Goal: Transaction & Acquisition: Book appointment/travel/reservation

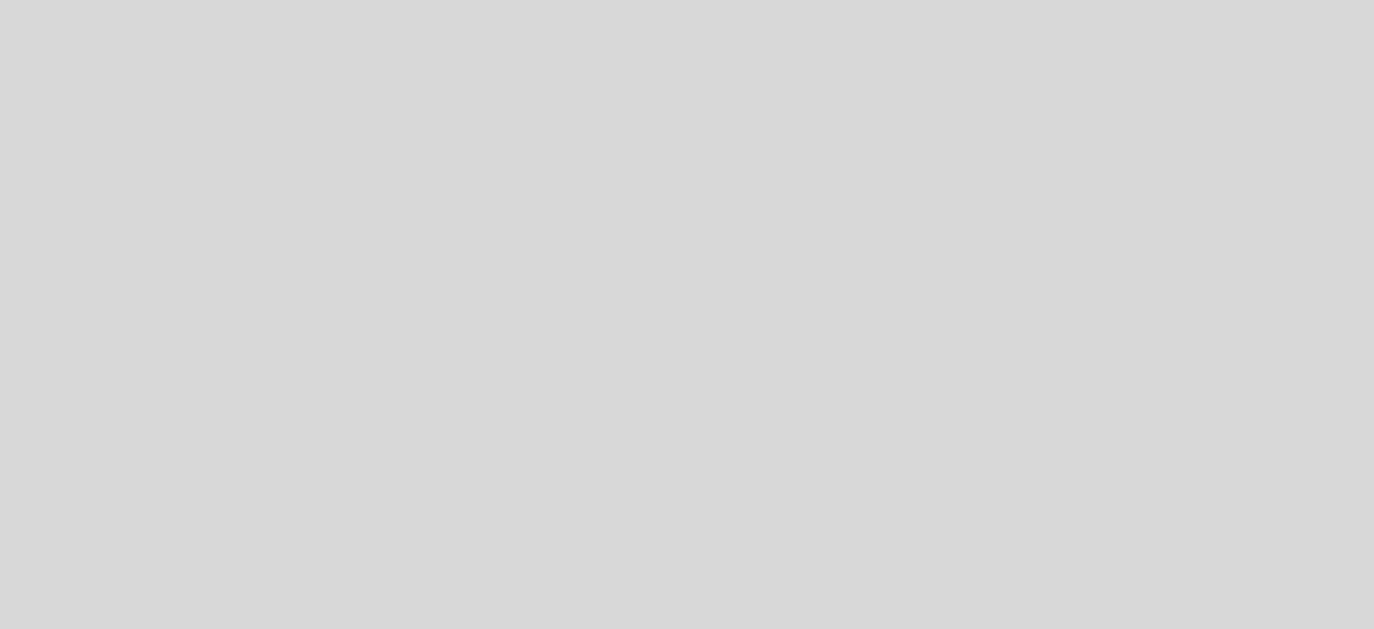
select select "es"
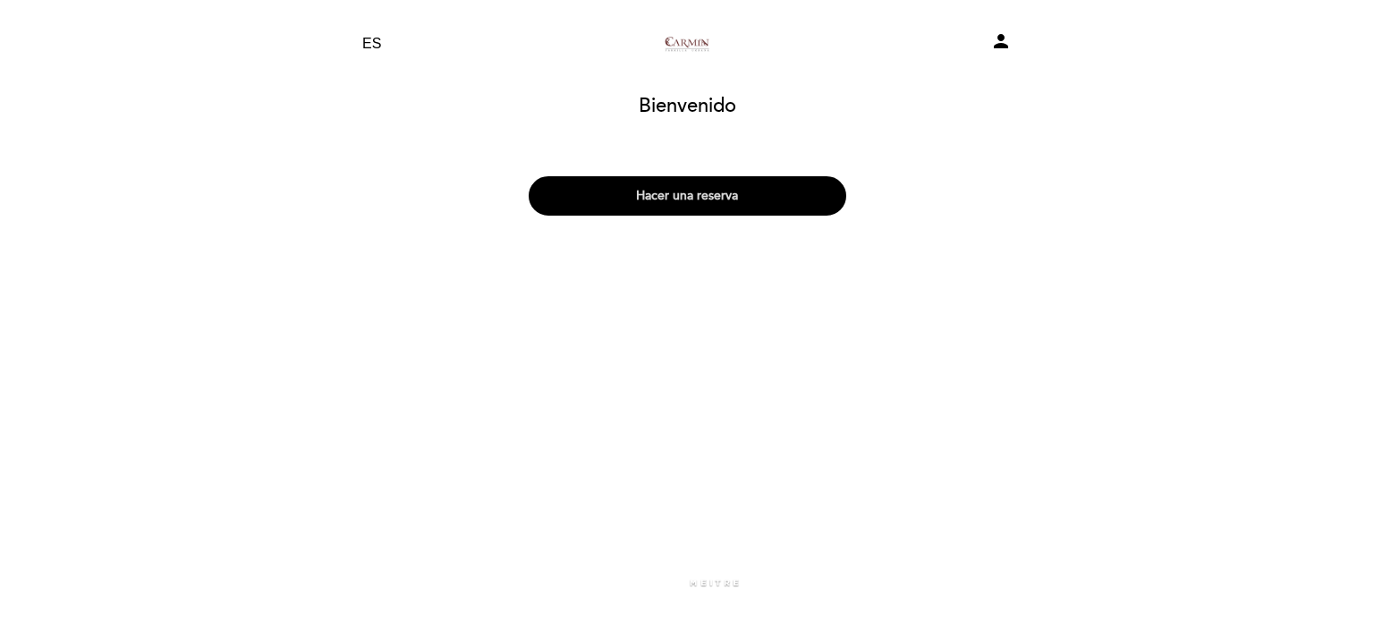
click at [650, 191] on button "Hacer una reserva" at bounding box center [688, 195] width 318 height 39
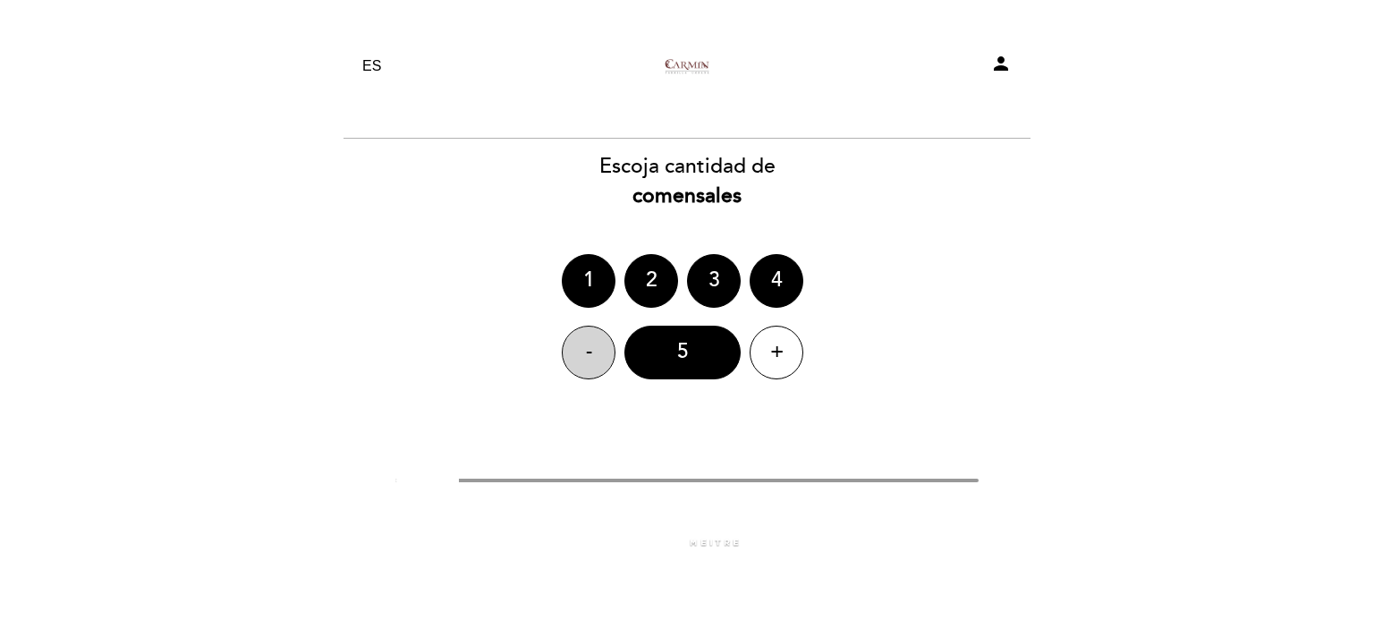
click at [590, 350] on div "-" at bounding box center [589, 353] width 54 height 54
click at [688, 341] on div "5" at bounding box center [682, 353] width 116 height 54
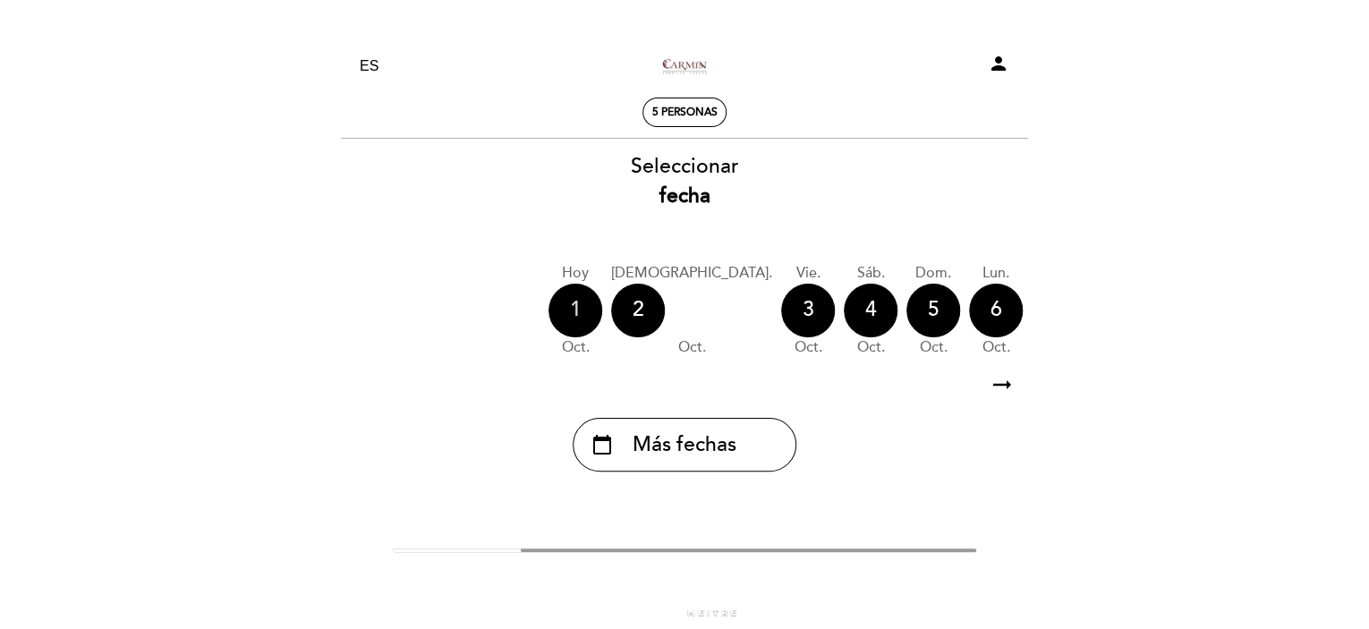
click at [576, 318] on div "1" at bounding box center [575, 311] width 54 height 54
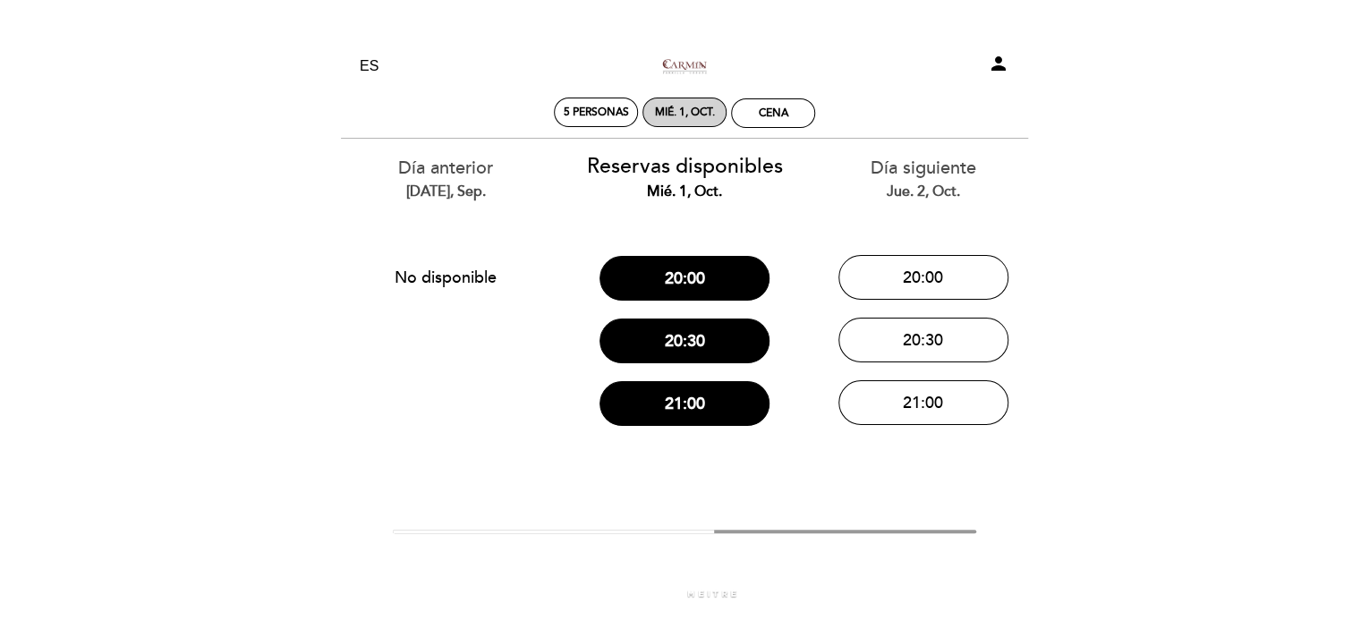
click at [693, 115] on div "mié. 1, oct." at bounding box center [685, 112] width 60 height 13
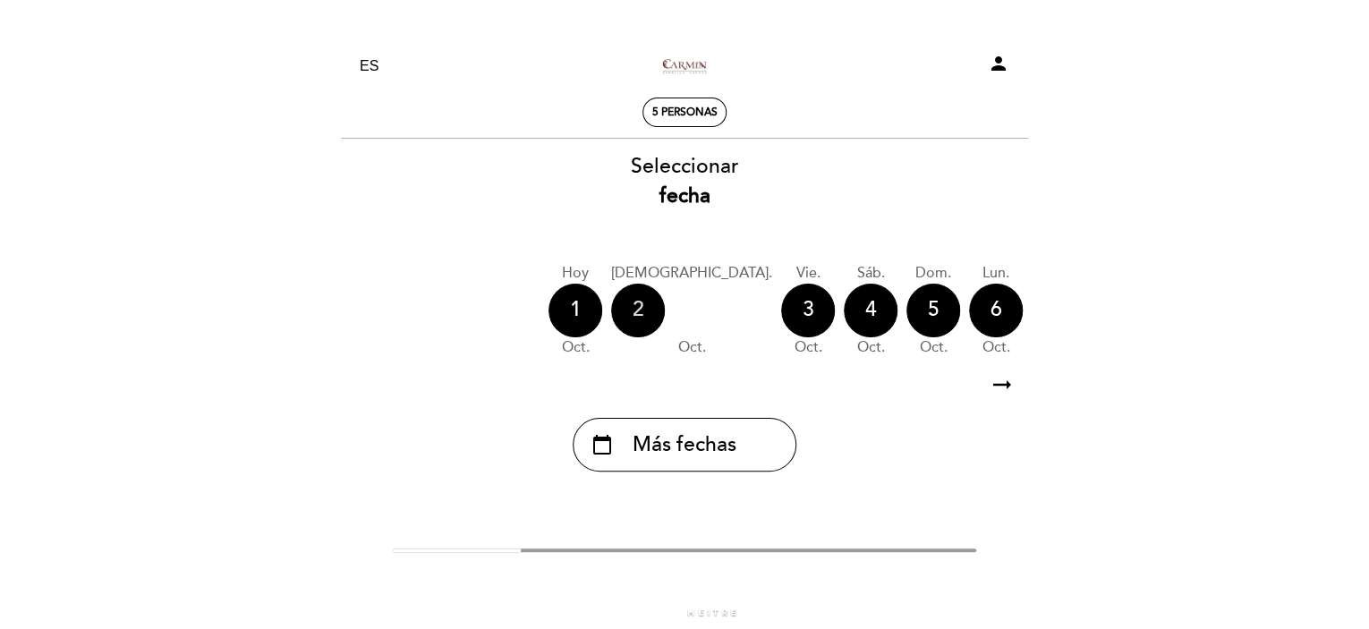
click at [633, 296] on div "2" at bounding box center [638, 311] width 54 height 54
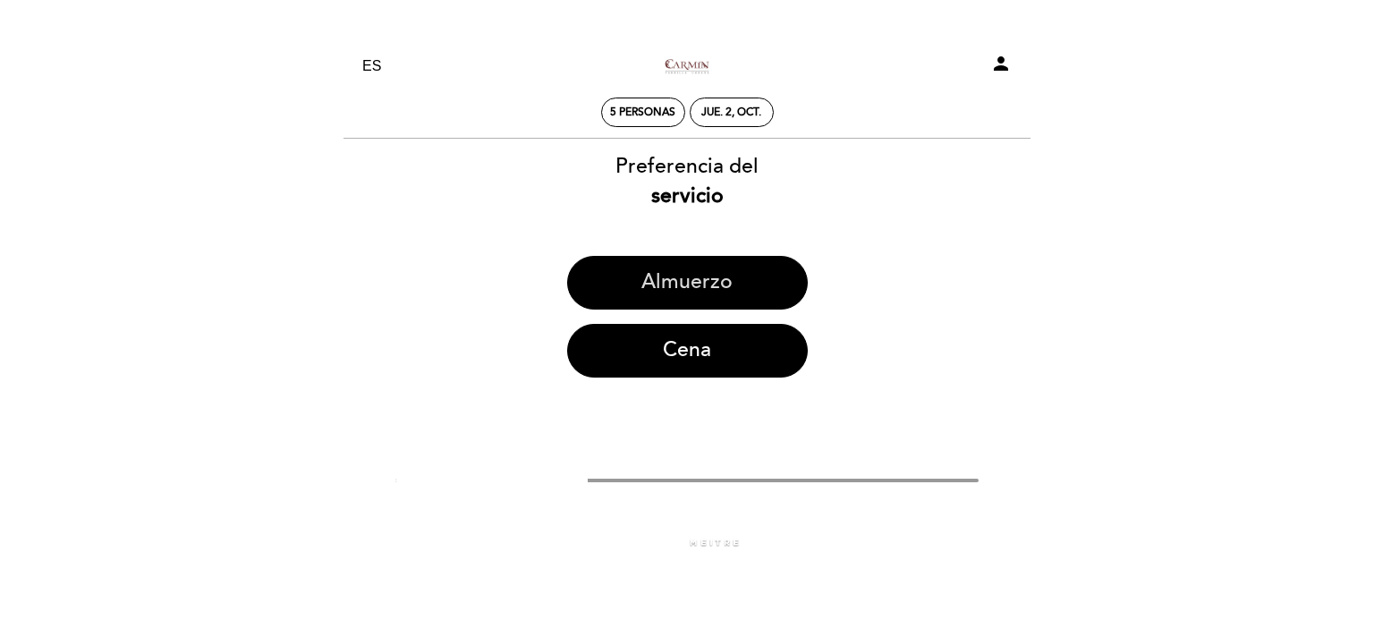
click at [741, 285] on button "Almuerzo" at bounding box center [687, 283] width 241 height 54
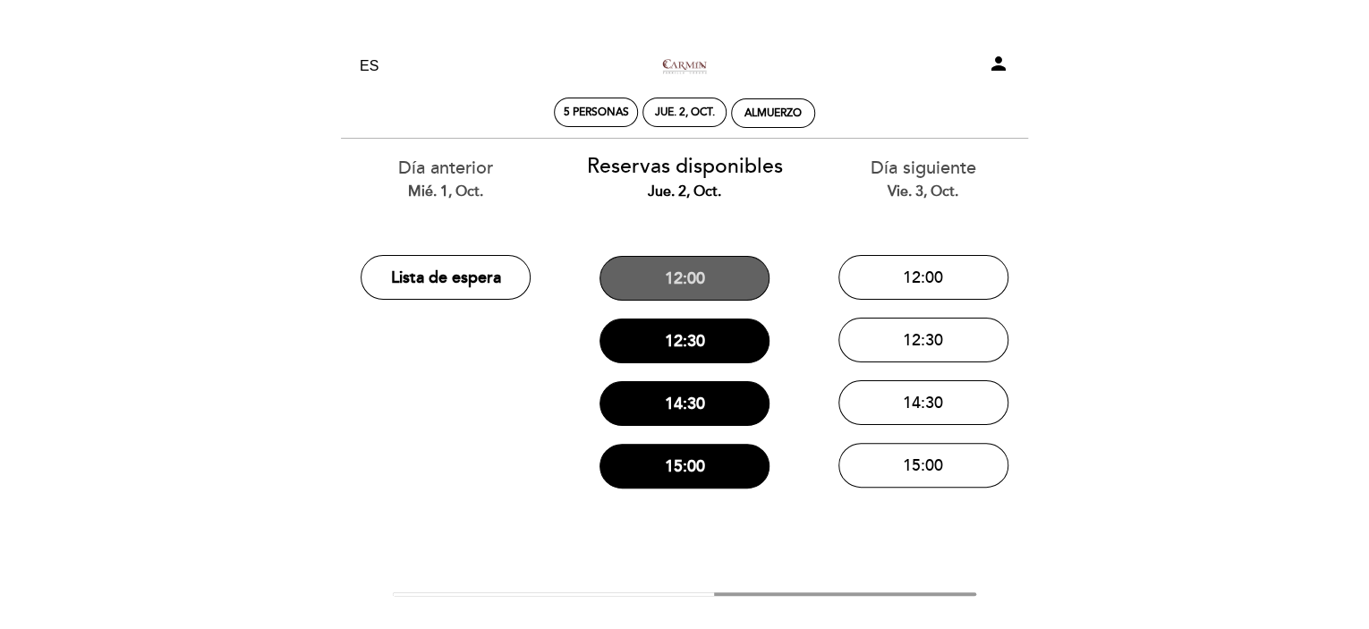
click at [743, 282] on button "12:00" at bounding box center [684, 278] width 170 height 45
